Goal: Information Seeking & Learning: Find specific fact

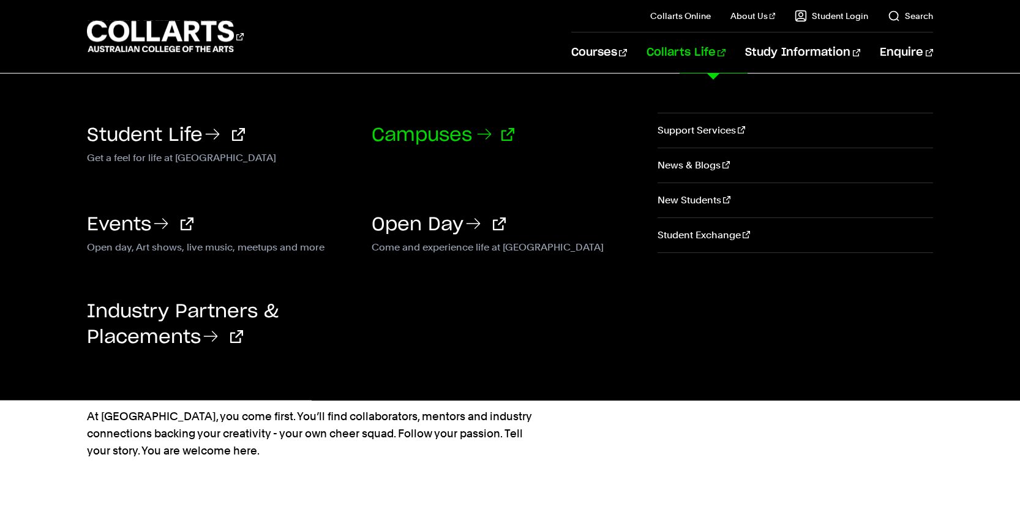
click at [443, 133] on link "Campuses" at bounding box center [443, 135] width 143 height 18
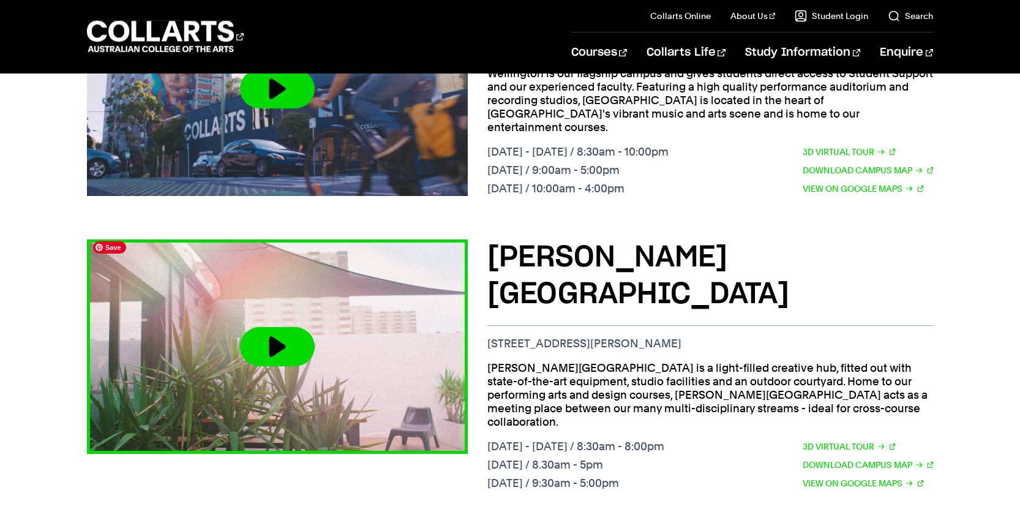
scroll to position [604, 0]
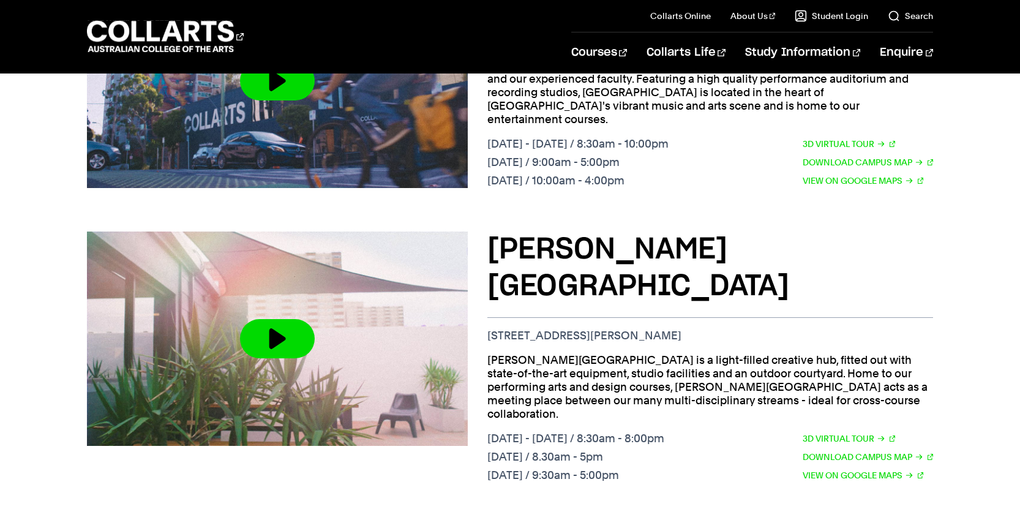
drag, startPoint x: 647, startPoint y: 291, endPoint x: 487, endPoint y: 293, distance: 159.8
click at [487, 329] on p "[STREET_ADDRESS][PERSON_NAME]" at bounding box center [710, 335] width 446 height 13
copy p "[STREET_ADDRESS][PERSON_NAME]"
